Goal: Task Accomplishment & Management: Manage account settings

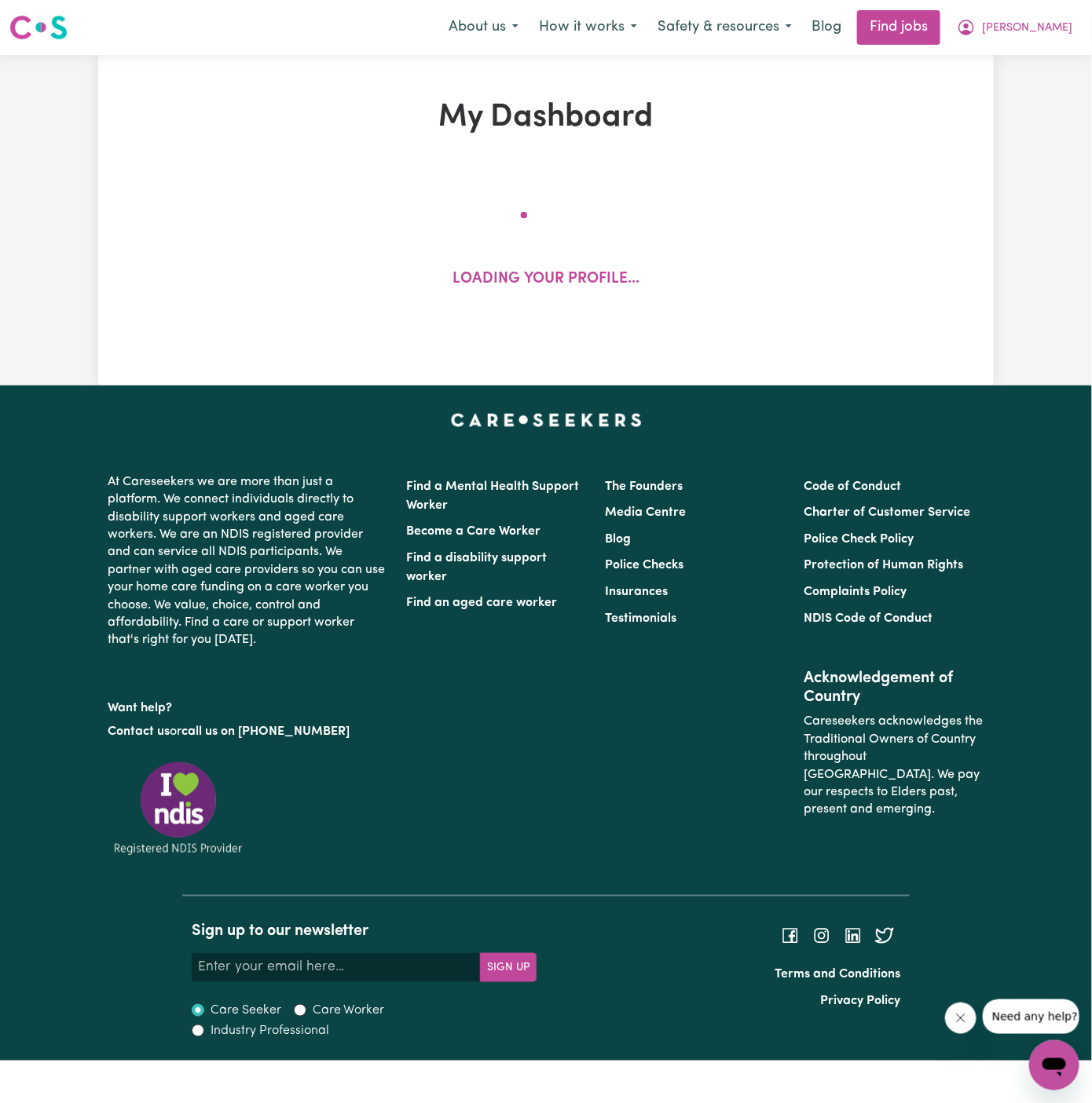
click at [913, 147] on div "My Dashboard Loading your profile..." at bounding box center [546, 220] width 895 height 242
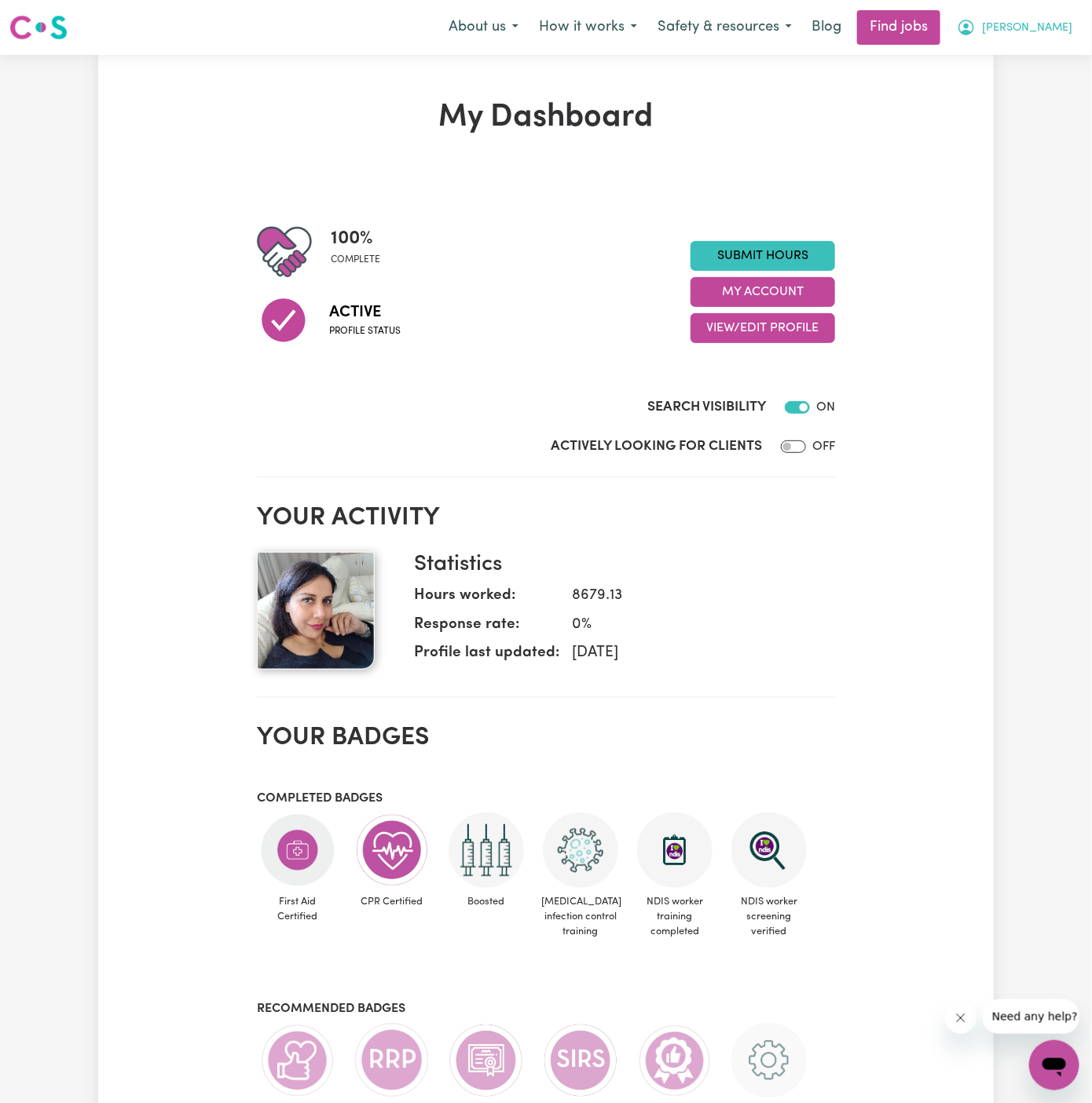
click at [1064, 22] on span "[PERSON_NAME]" at bounding box center [1027, 29] width 91 height 17
click at [1031, 55] on link "My Account" at bounding box center [1019, 61] width 124 height 30
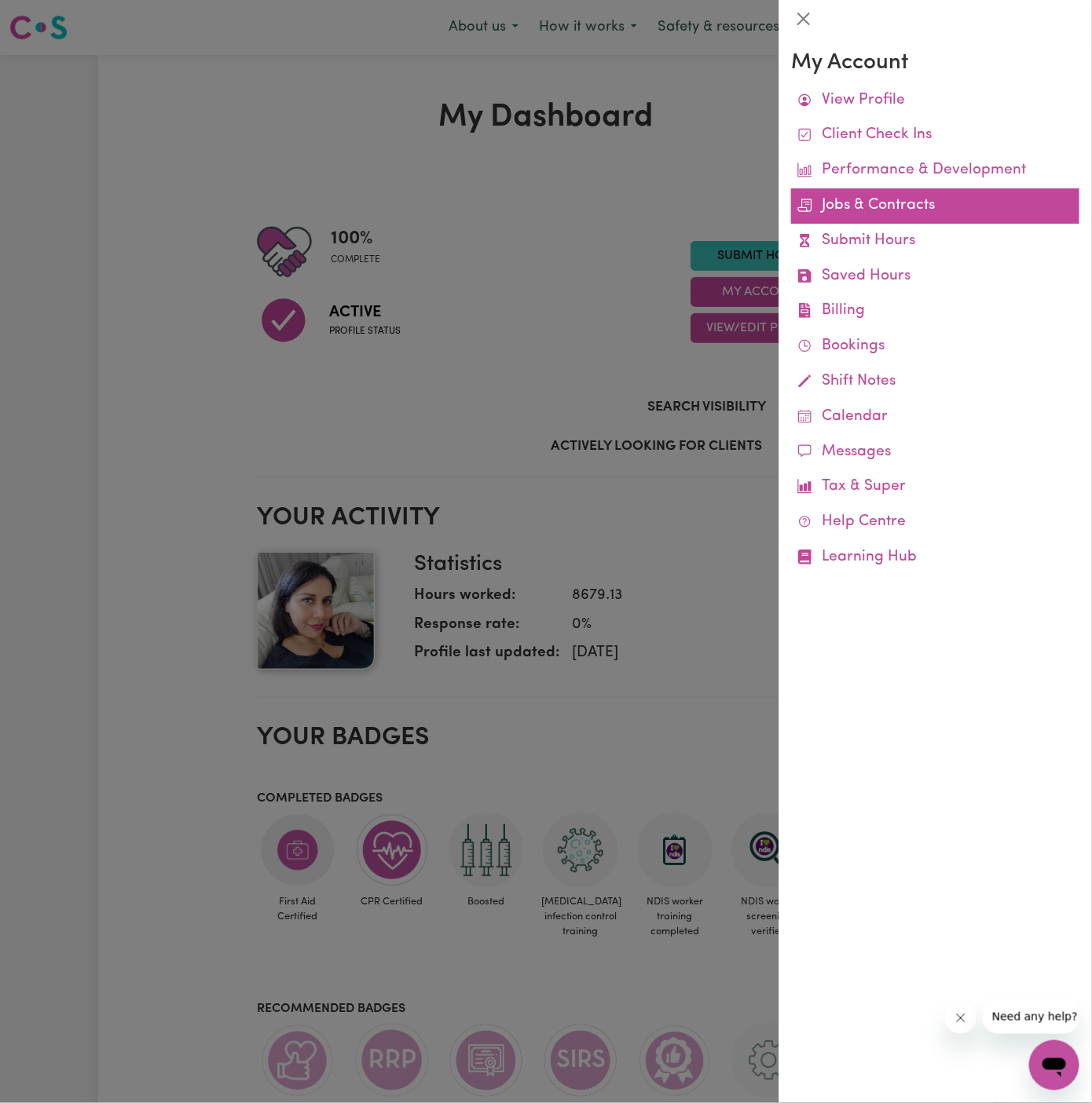
click at [885, 211] on link "Jobs & Contracts" at bounding box center [935, 206] width 288 height 35
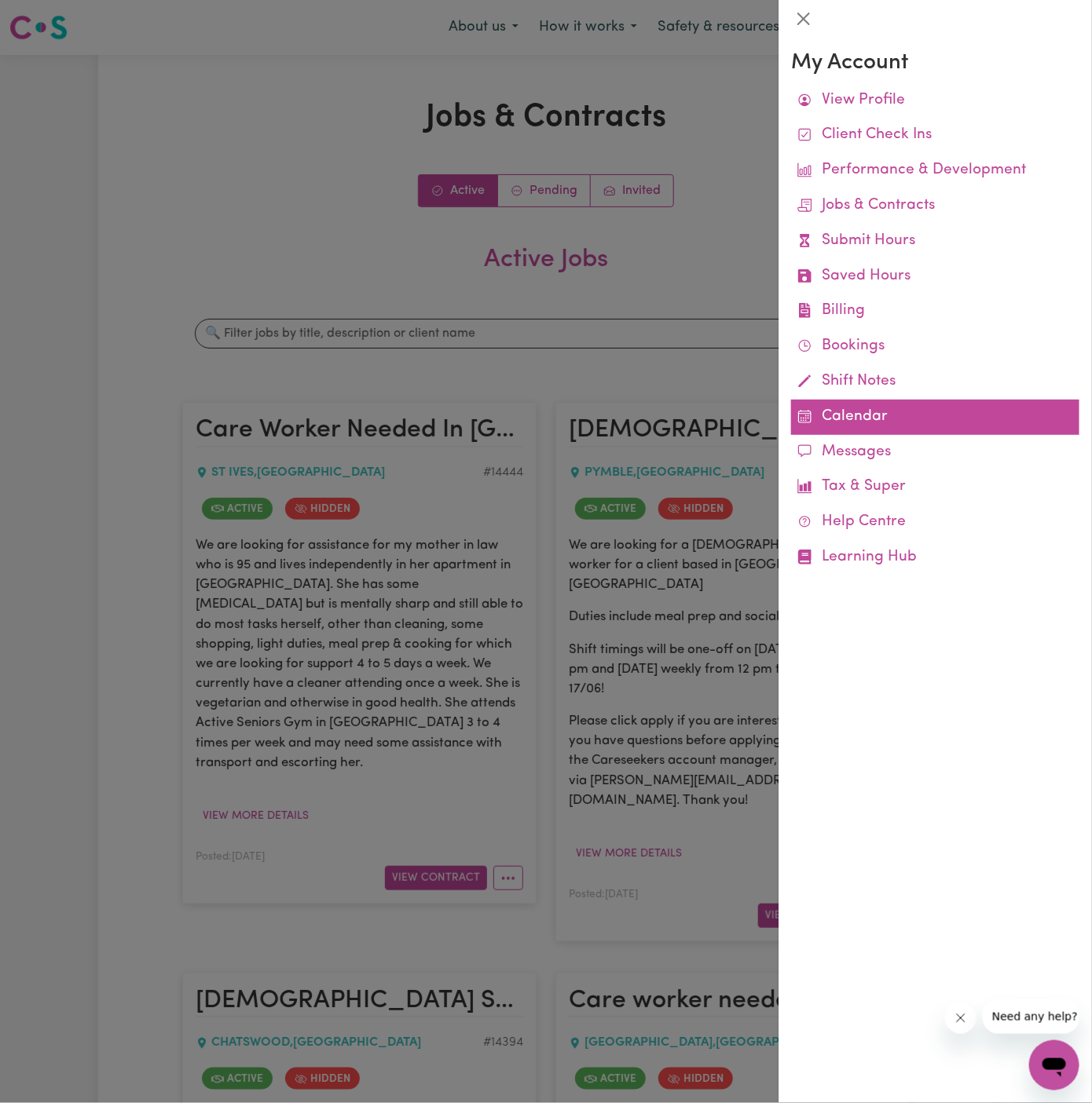
click at [864, 418] on link "Calendar" at bounding box center [935, 417] width 288 height 35
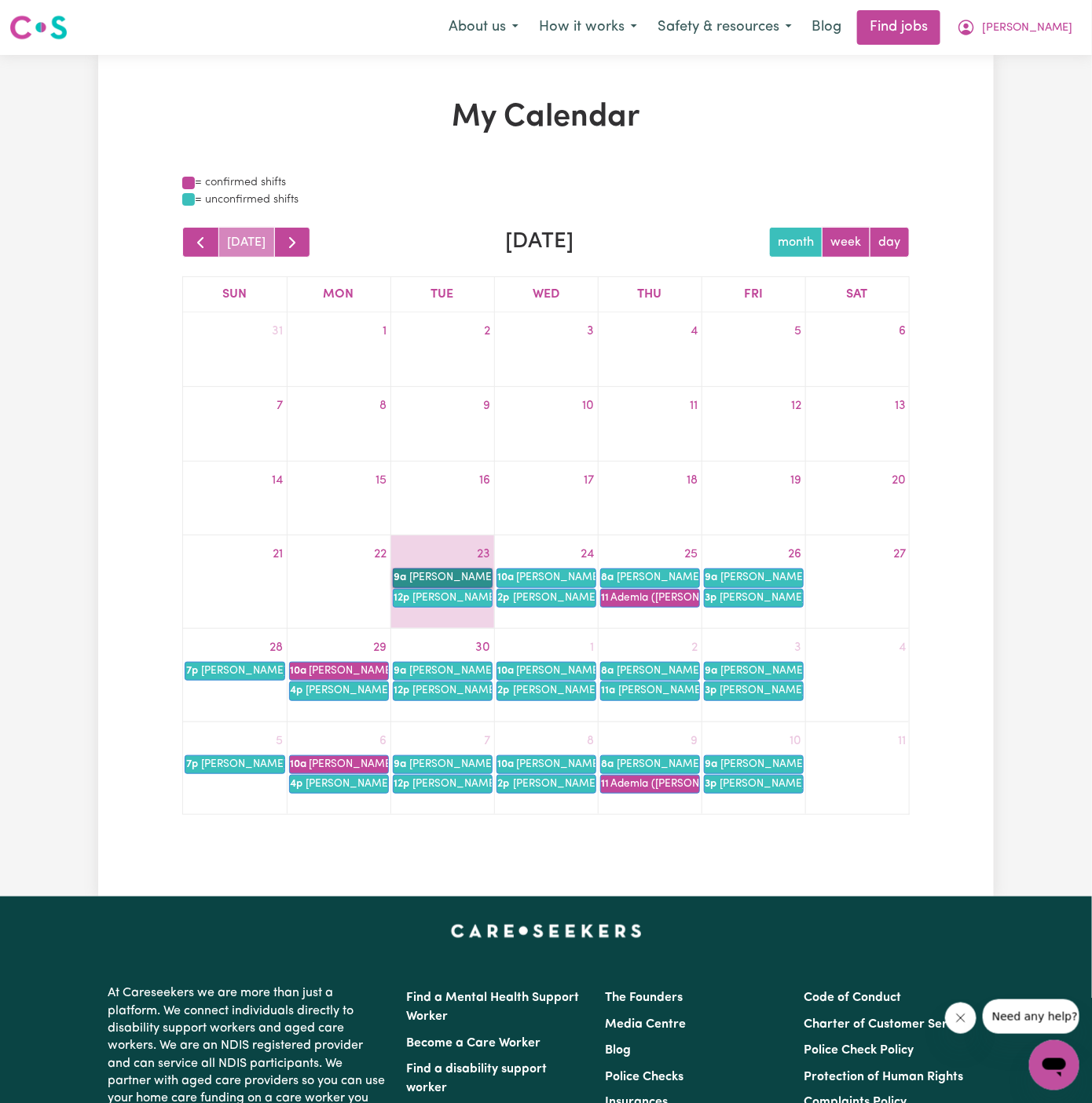
click at [464, 572] on link "9a [PERSON_NAME]" at bounding box center [443, 578] width 100 height 19
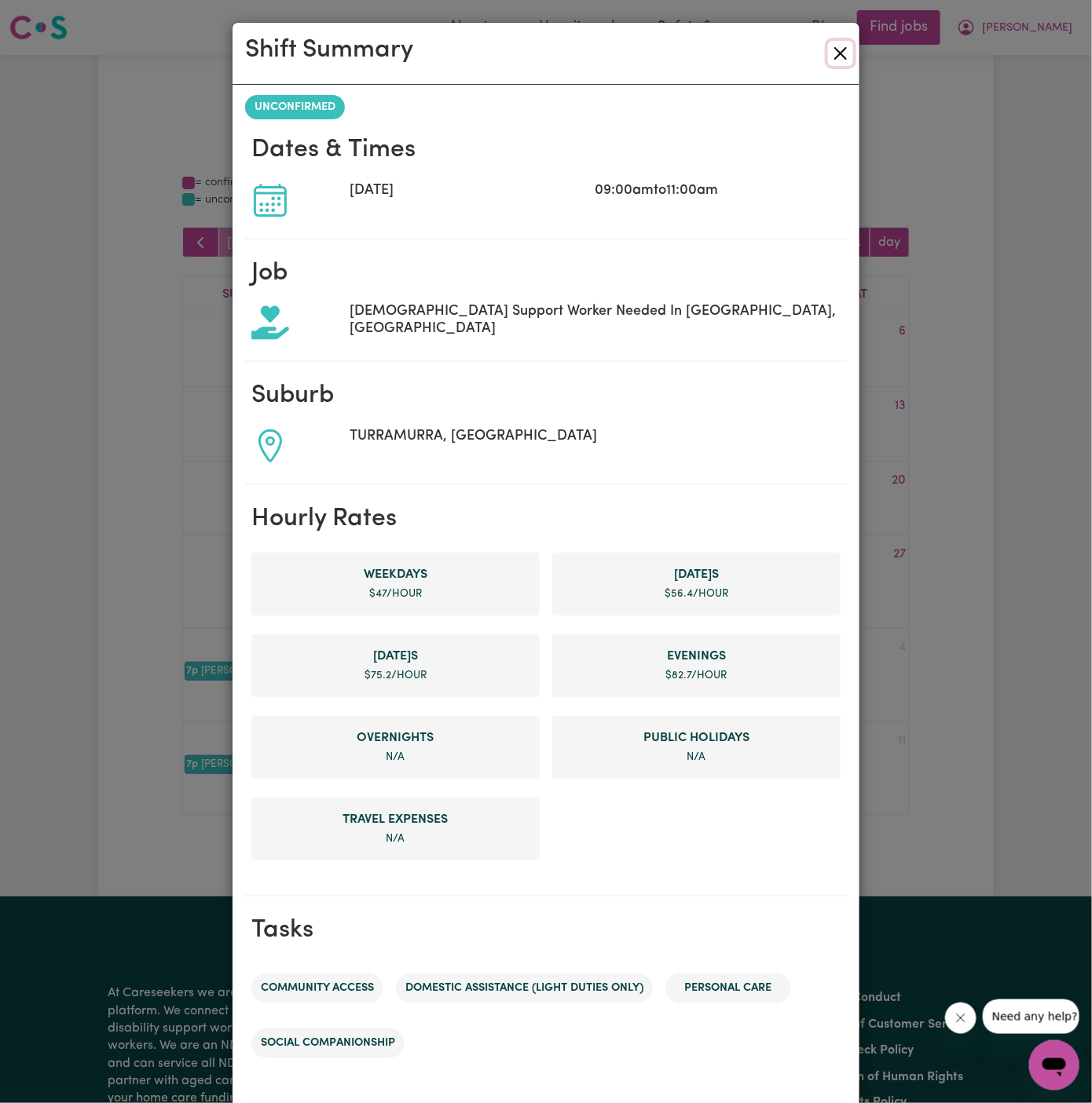
click at [845, 53] on button "Close" at bounding box center [841, 53] width 25 height 25
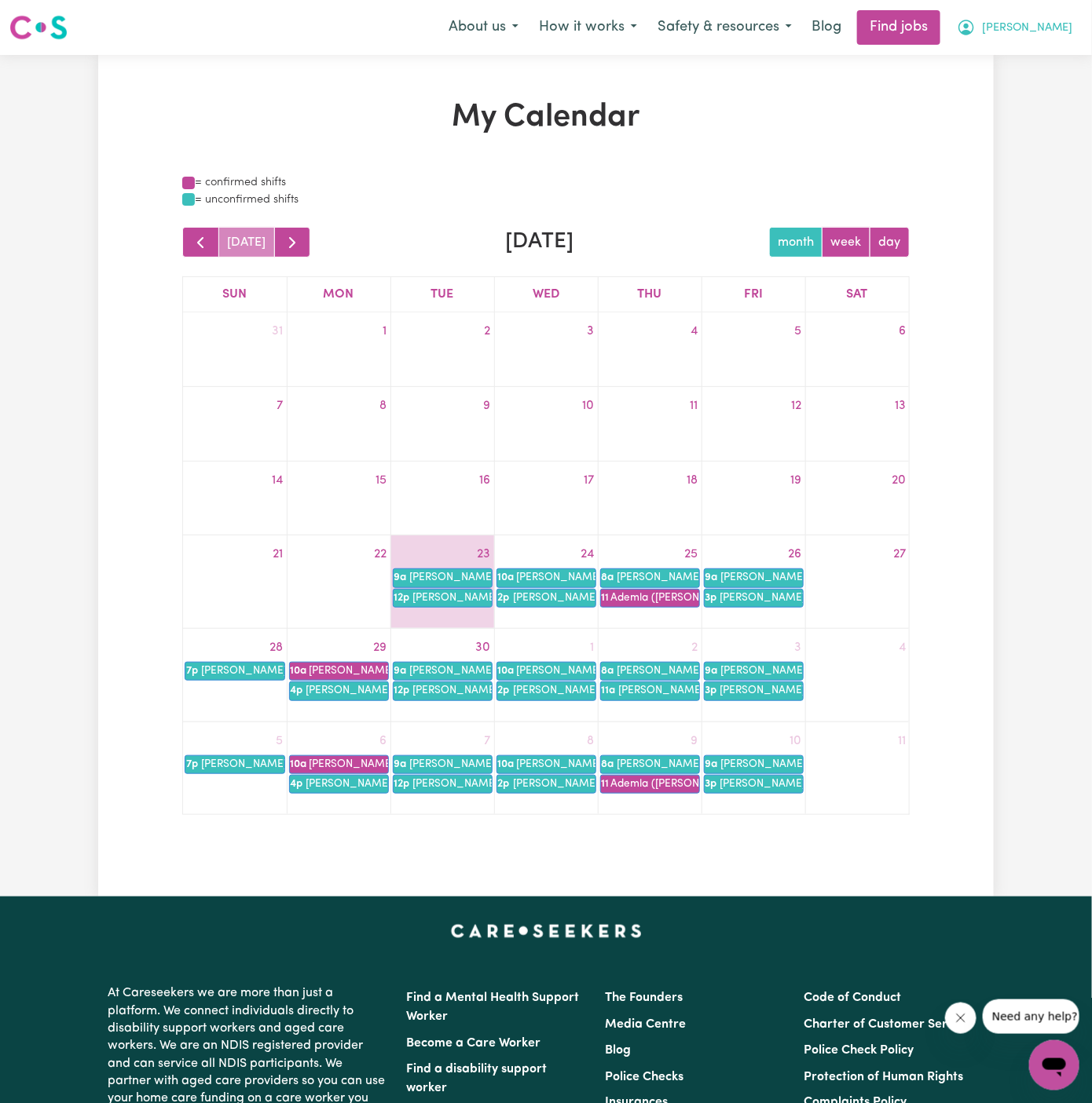
click at [1061, 31] on span "[PERSON_NAME]" at bounding box center [1027, 29] width 91 height 17
click at [1060, 52] on link "My Account" at bounding box center [1019, 61] width 124 height 30
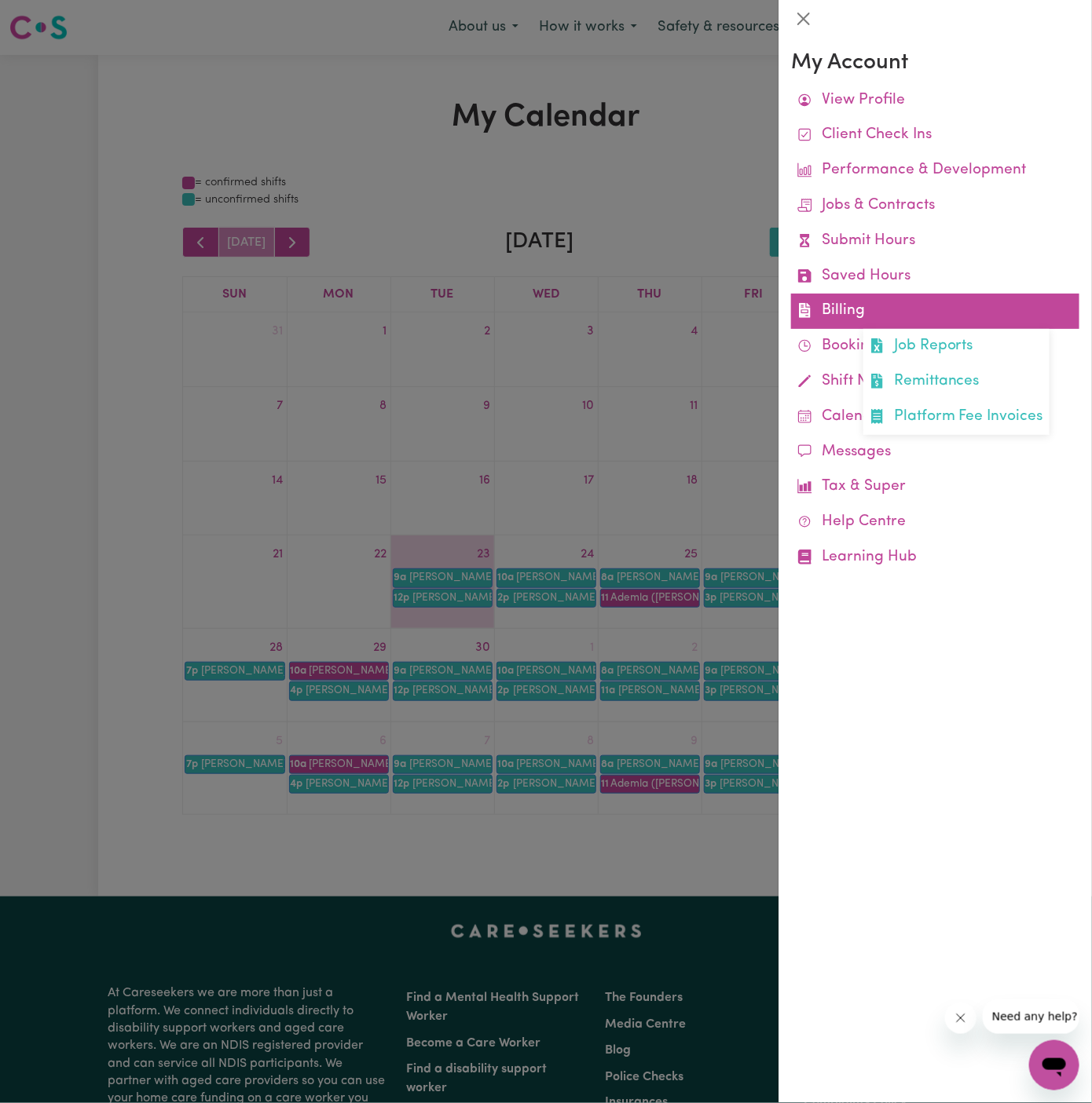
click at [847, 321] on link "Billing Job Reports Remittances Platform Fee Invoices" at bounding box center [935, 311] width 288 height 35
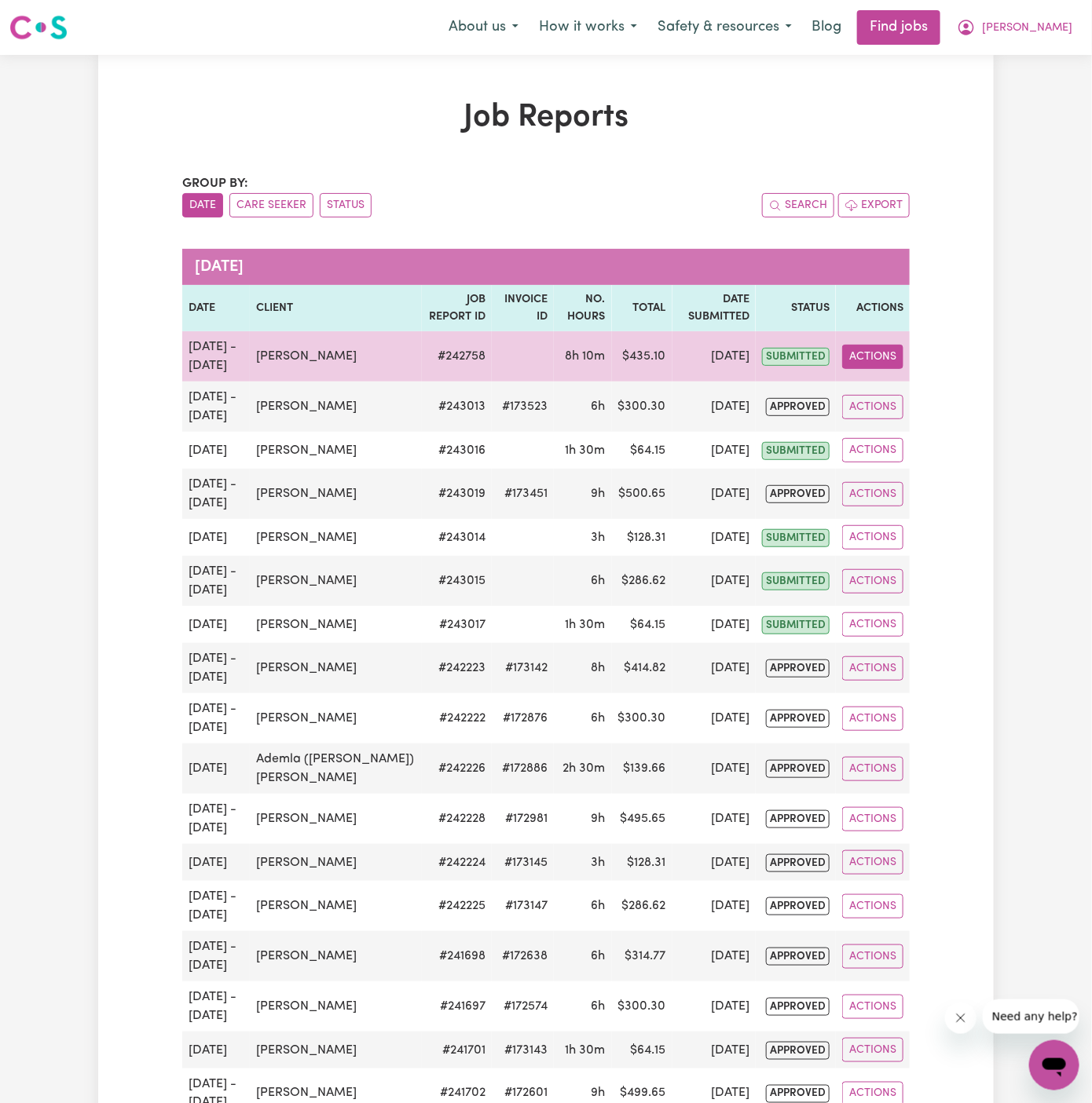
click at [882, 353] on button "Actions" at bounding box center [872, 357] width 61 height 25
click at [895, 383] on link "View Job Report" at bounding box center [910, 392] width 135 height 31
select select "pm"
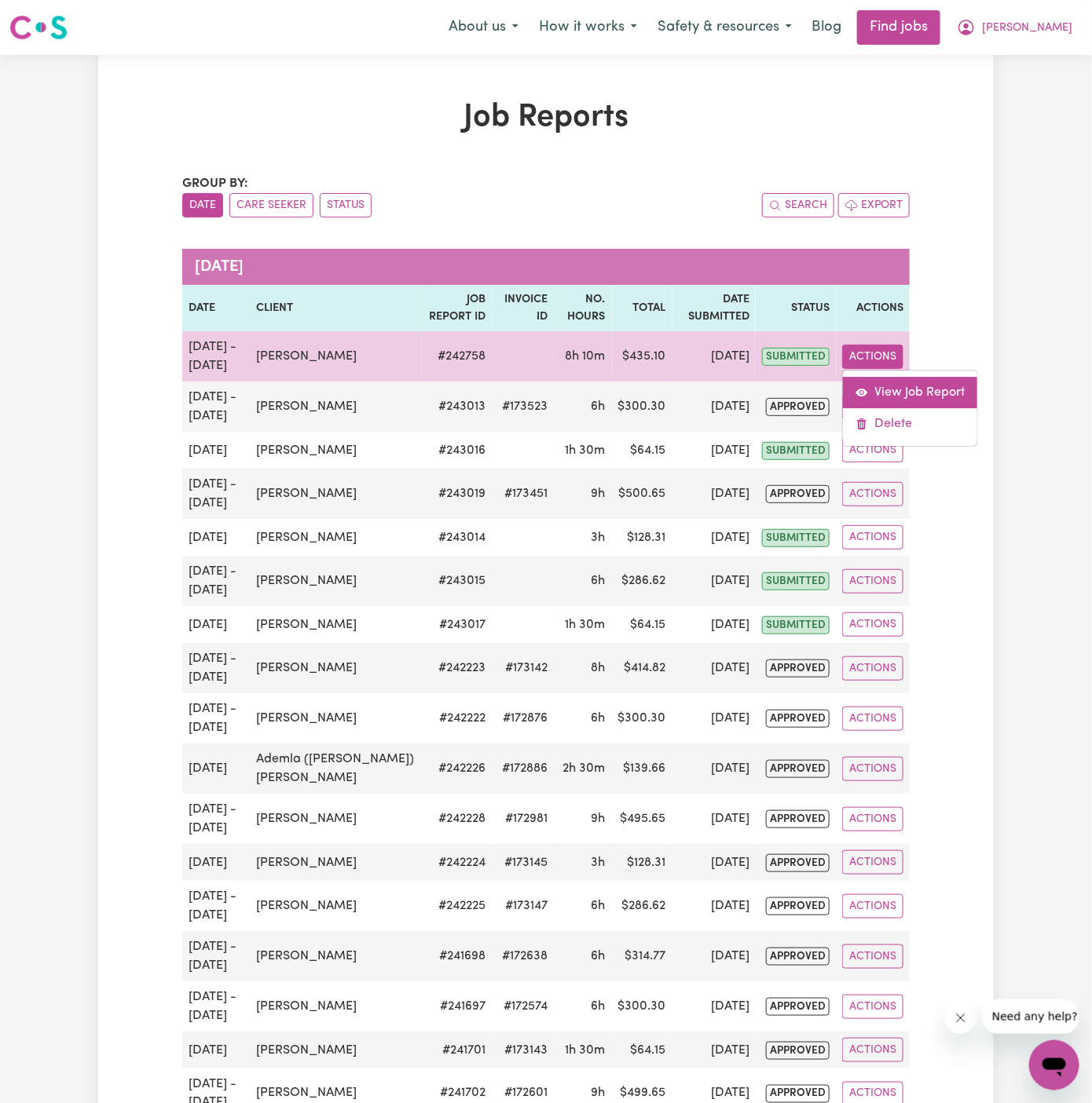
select select "pm"
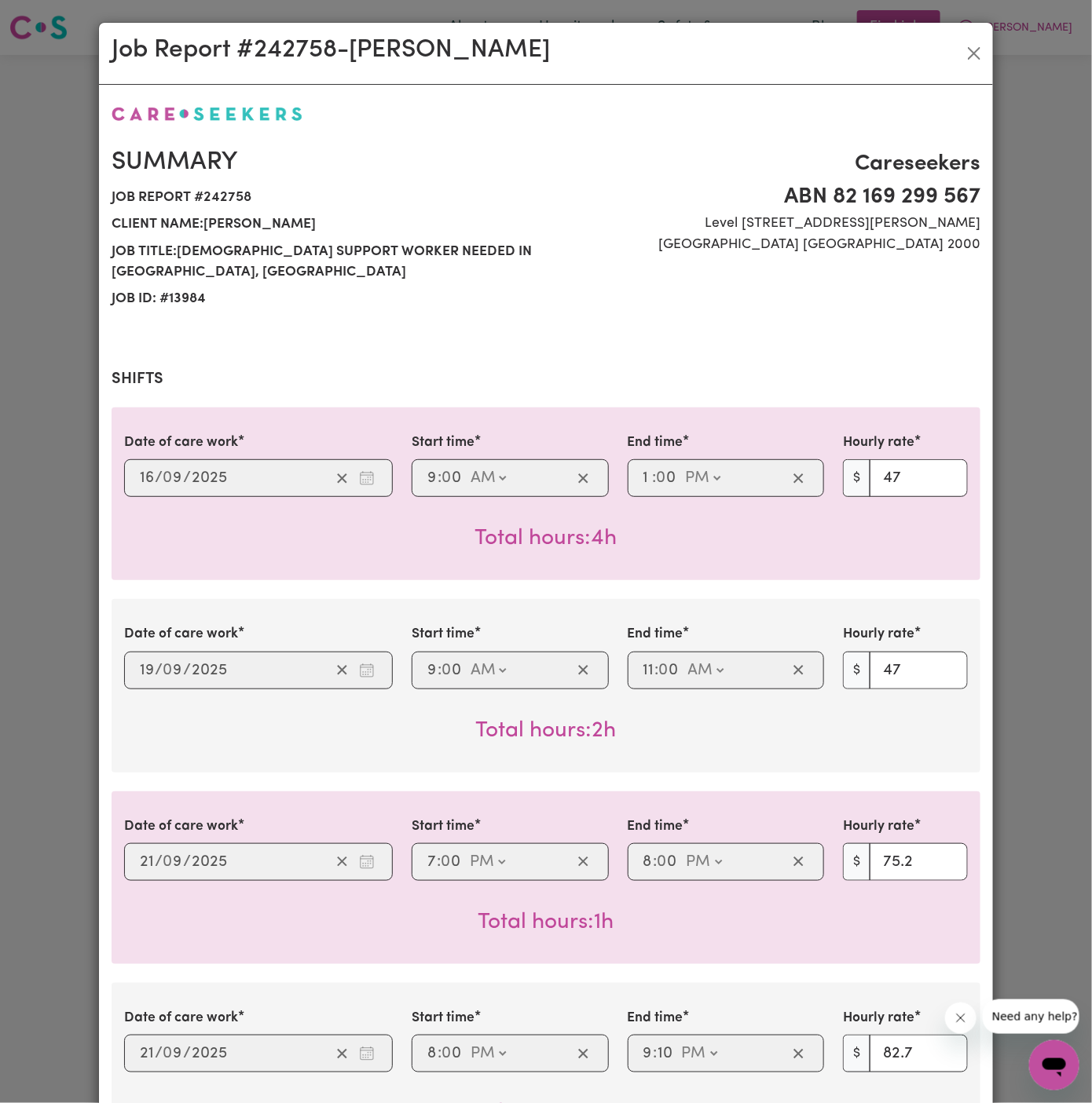
select select "47-Weekday"
select select "75.2-[DATE]"
select select "82.7-EveningCare"
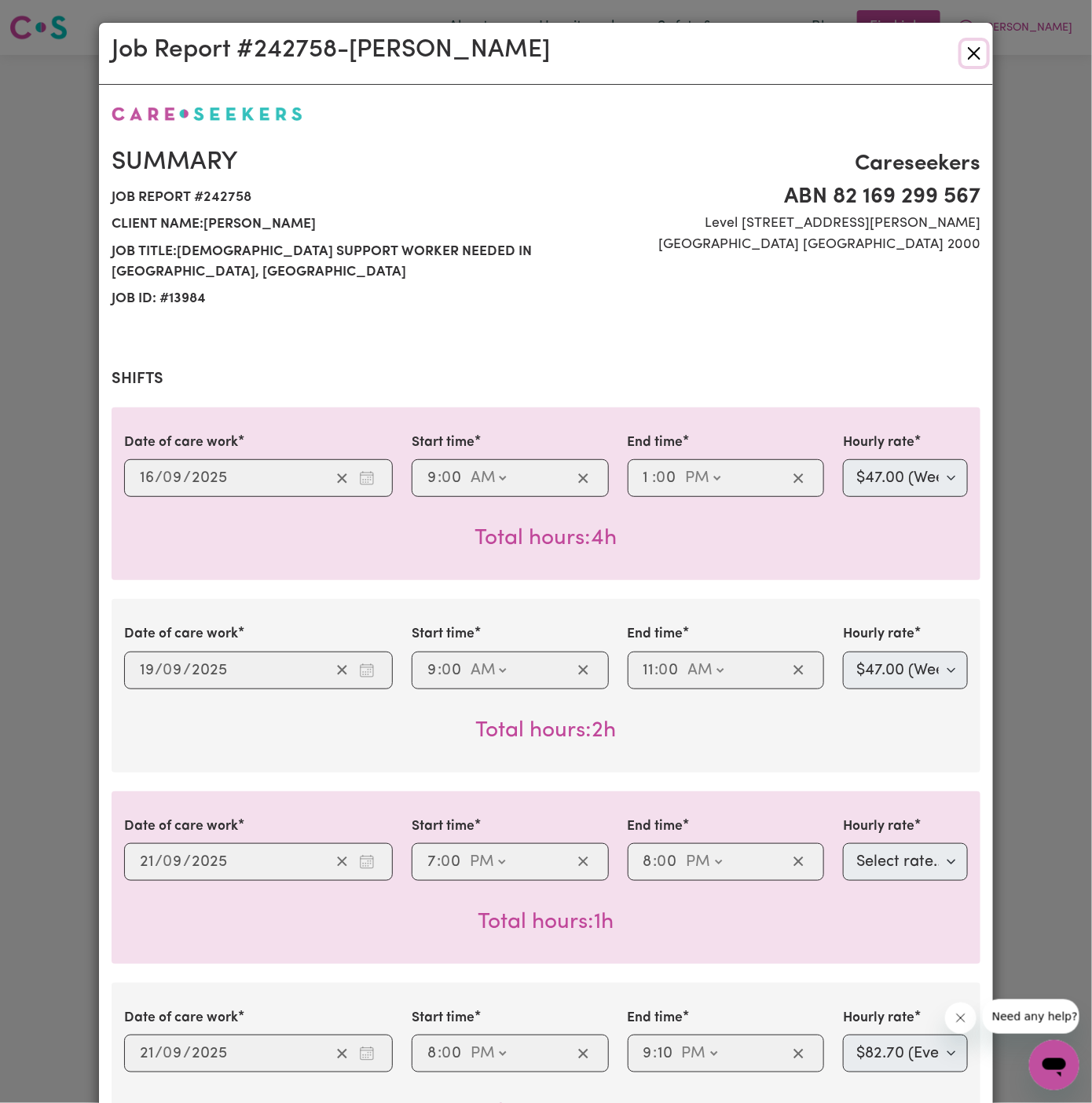
click at [976, 59] on button "Close" at bounding box center [974, 53] width 25 height 25
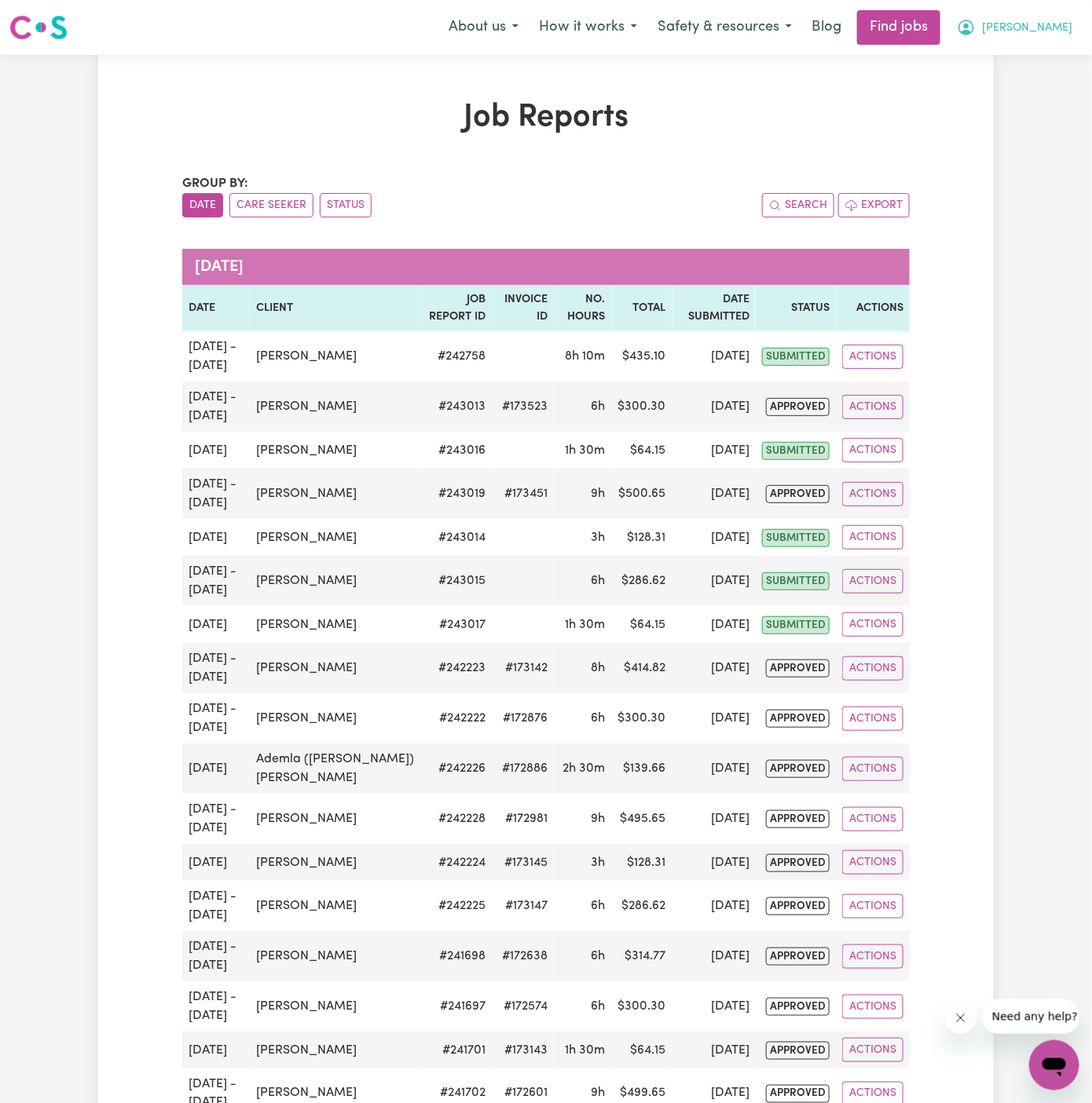
click at [1064, 29] on span "[PERSON_NAME]" at bounding box center [1027, 29] width 91 height 17
click at [1057, 61] on link "My Account" at bounding box center [1019, 61] width 124 height 30
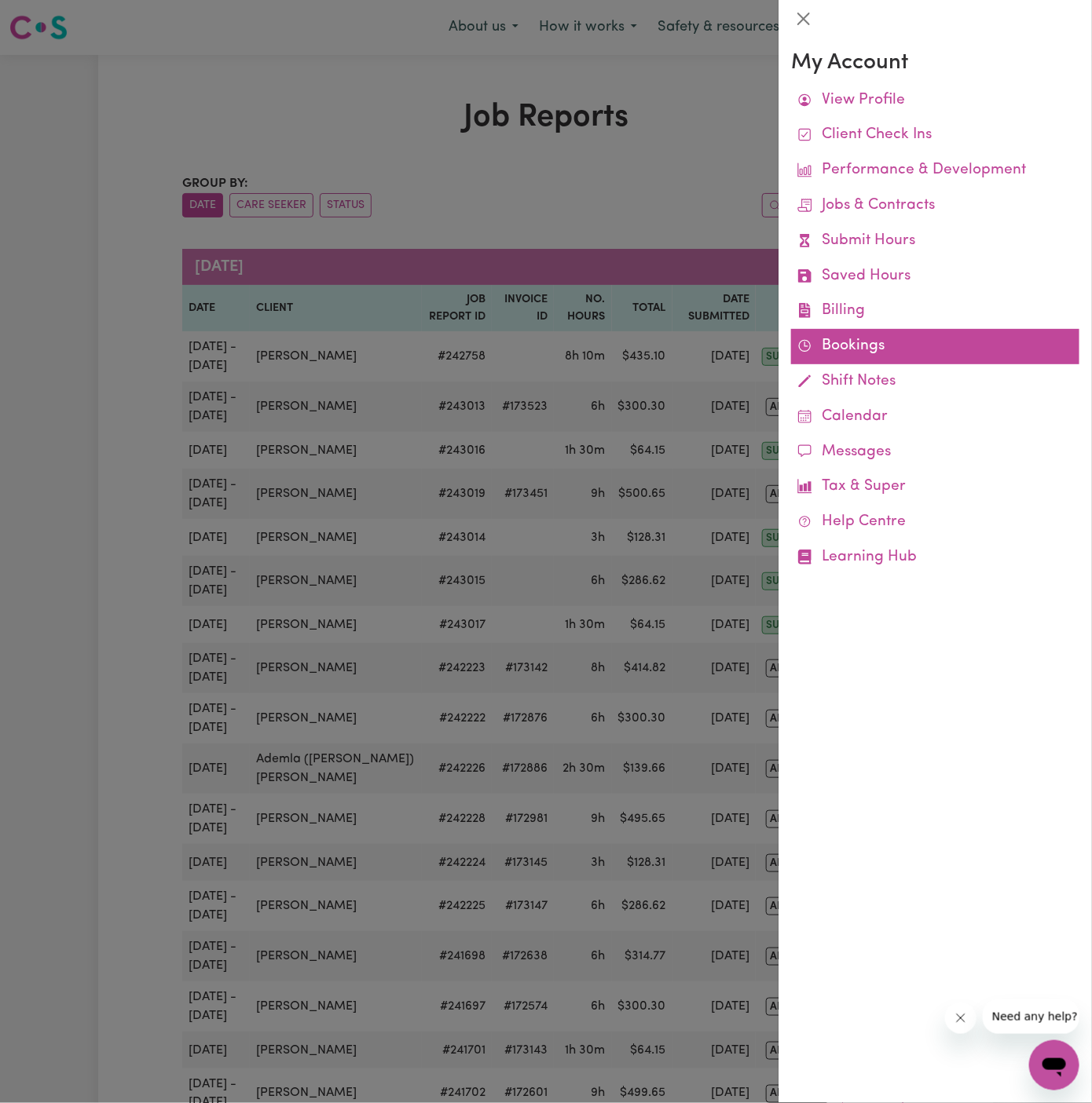
click at [828, 340] on link "Bookings" at bounding box center [935, 346] width 288 height 35
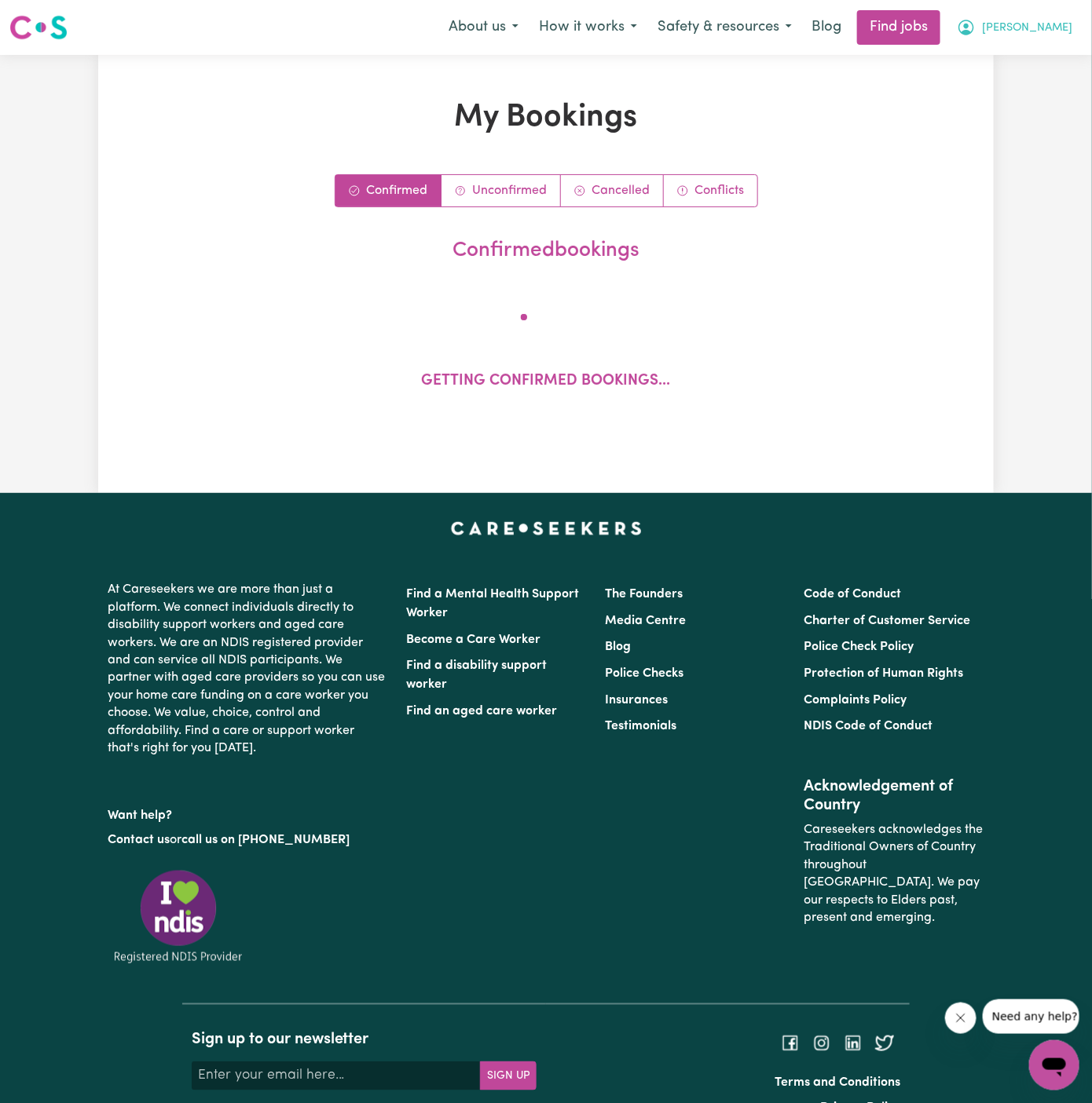
click at [1062, 26] on span "[PERSON_NAME]" at bounding box center [1027, 29] width 91 height 17
click at [1004, 44] on div "About us How it works Safety & resources Blog Find jobs [PERSON_NAME] My Accoun…" at bounding box center [760, 28] width 644 height 34
click at [1062, 34] on span "[PERSON_NAME]" at bounding box center [1027, 29] width 91 height 17
click at [1018, 60] on link "My Account" at bounding box center [1019, 61] width 124 height 30
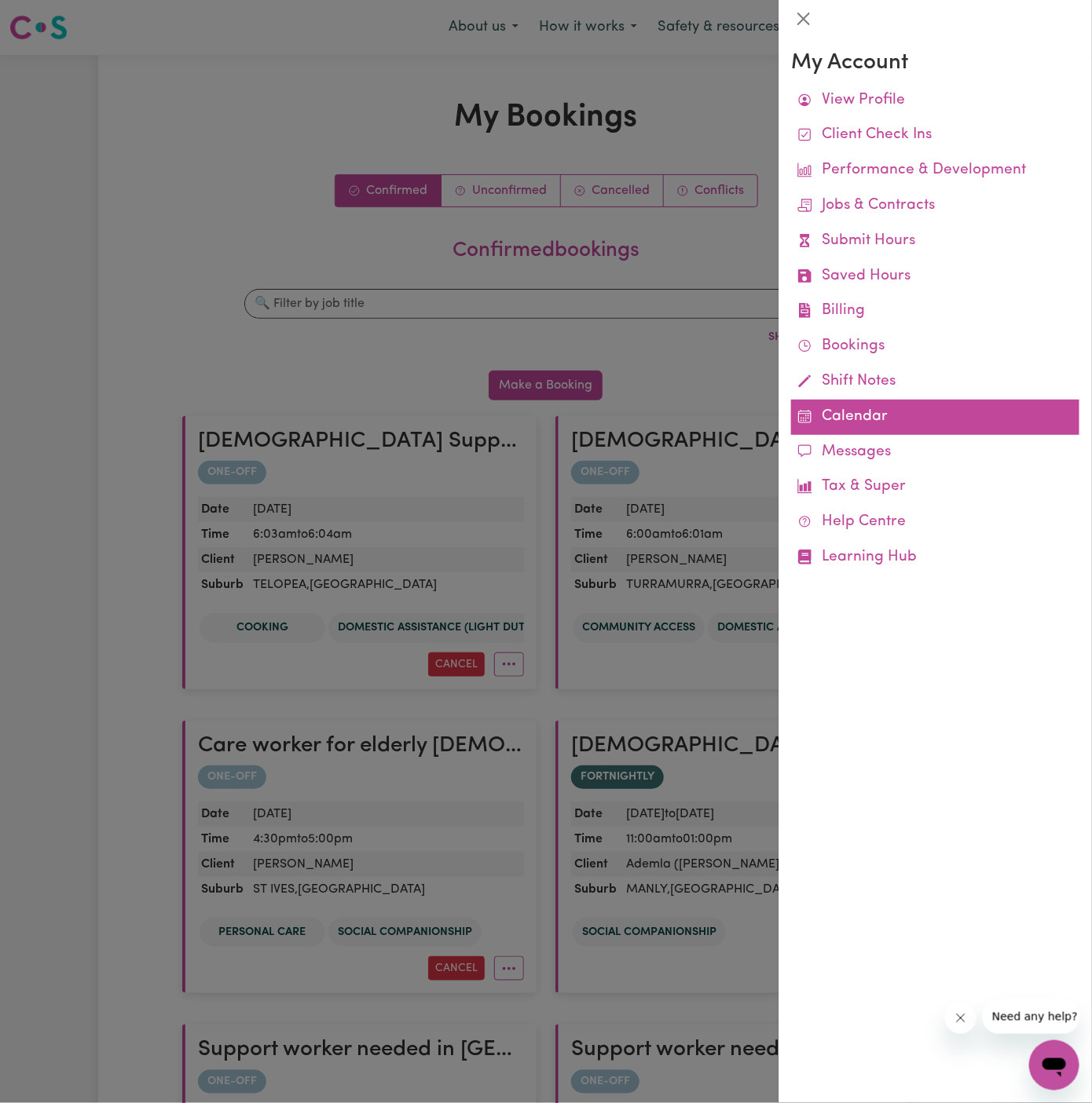
click at [851, 422] on link "Calendar" at bounding box center [935, 417] width 288 height 35
